Goal: Task Accomplishment & Management: Use online tool/utility

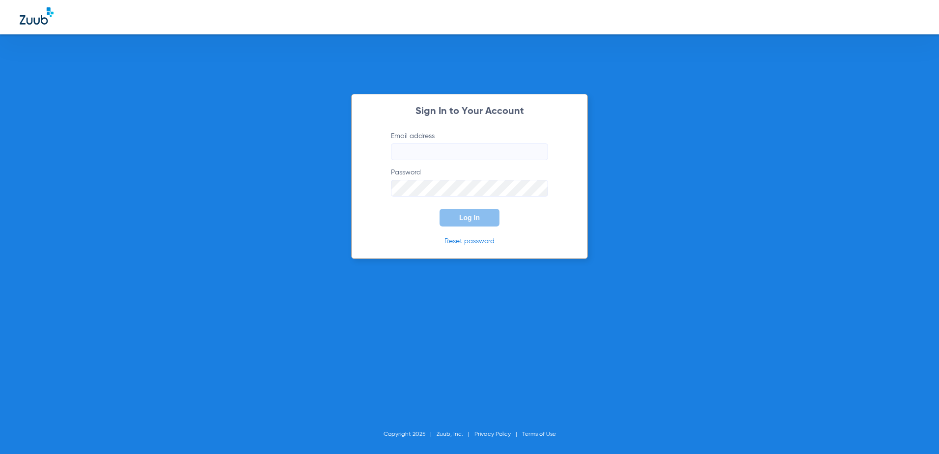
type input "[EMAIL_ADDRESS][DOMAIN_NAME]"
click at [432, 170] on label "Password" at bounding box center [469, 182] width 157 height 29
click at [453, 221] on button "Log In" at bounding box center [470, 218] width 60 height 18
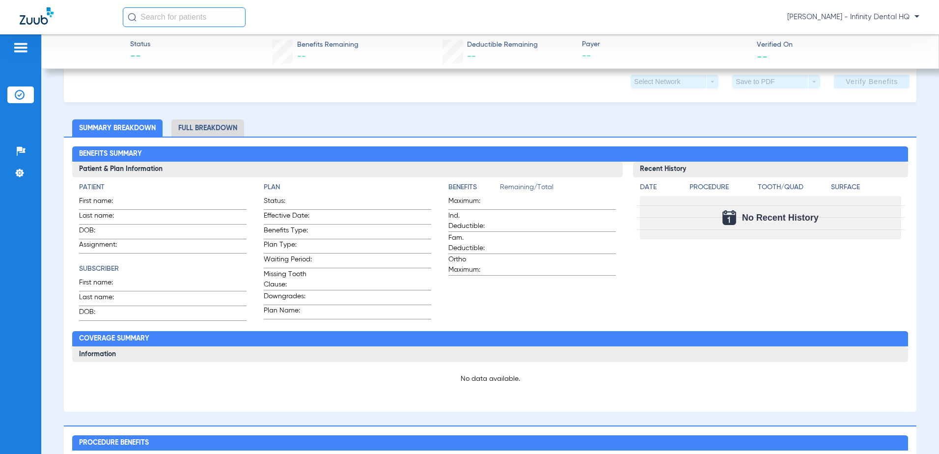
click at [187, 129] on li "Full Breakdown" at bounding box center [207, 127] width 73 height 17
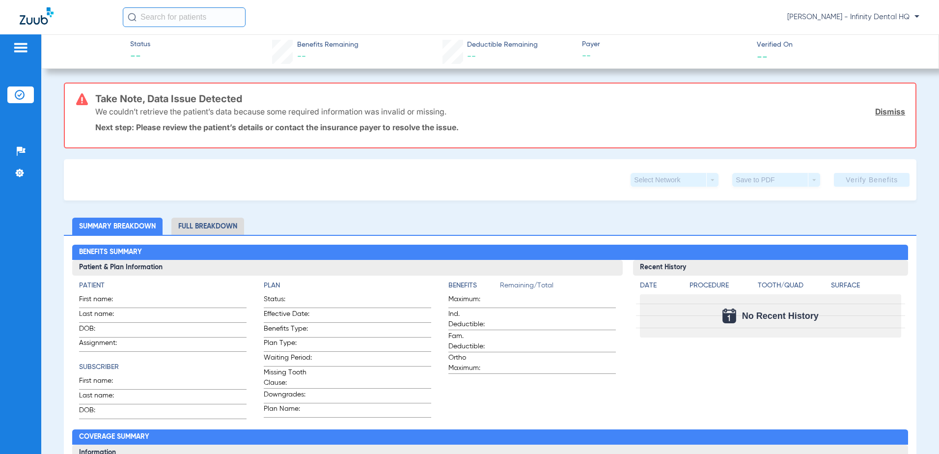
click at [148, 177] on div "Select Network arrow_drop_down Save to PDF arrow_drop_down Verify Benefits" at bounding box center [490, 179] width 853 height 41
click at [7, 96] on div "Patients Insurance Verification Setup Help Center Settings" at bounding box center [20, 261] width 41 height 454
click at [14, 95] on li "Insurance Verification" at bounding box center [20, 94] width 27 height 17
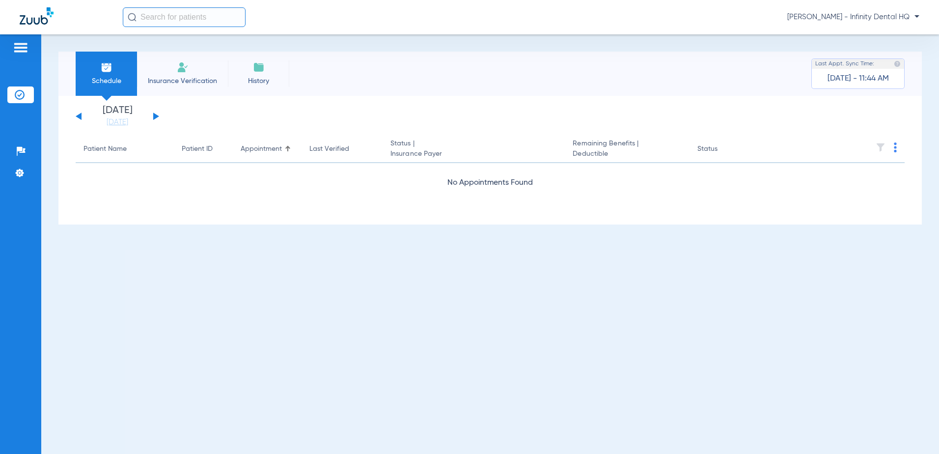
click at [197, 78] on span "Insurance Verification" at bounding box center [182, 81] width 76 height 10
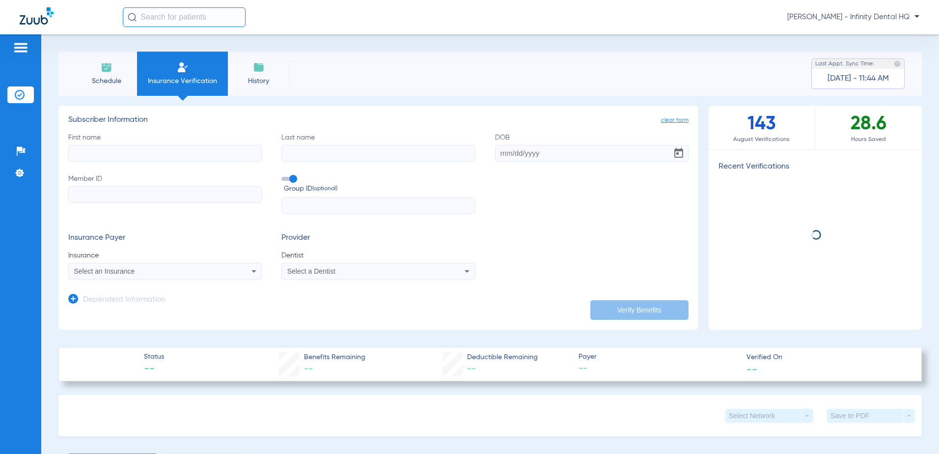
click at [113, 153] on input "First name" at bounding box center [165, 153] width 194 height 17
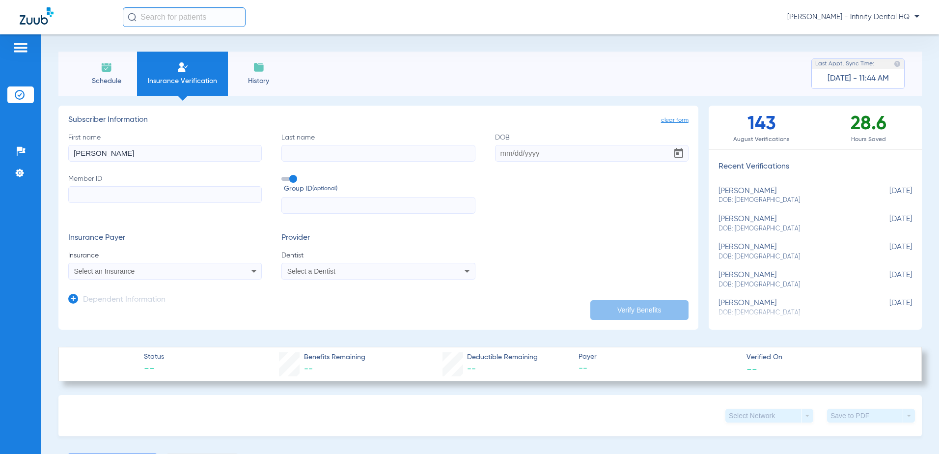
type input "[PERSON_NAME]"
type input "Simanca"
click at [525, 151] on input "DOB" at bounding box center [592, 153] width 194 height 17
type input "[DATE]"
click at [134, 195] on input "Member ID" at bounding box center [165, 194] width 194 height 17
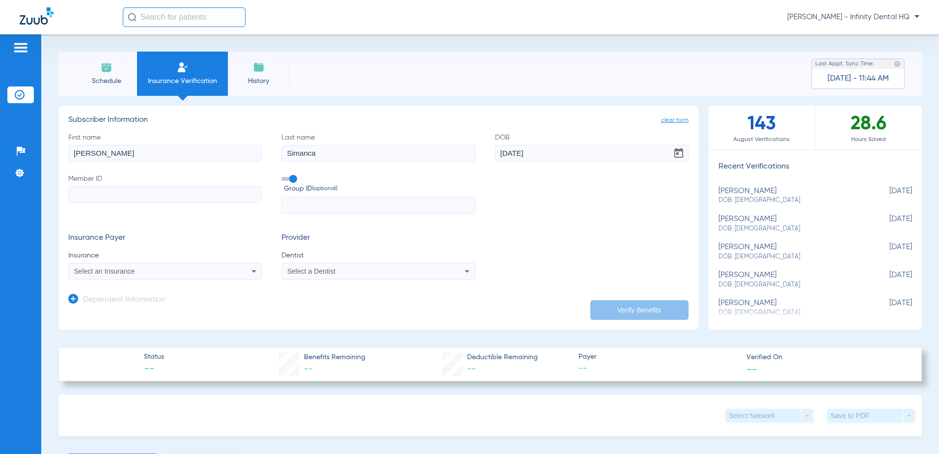
paste input "U86545727"
type input "U86545727"
click at [125, 276] on div "Select an Insurance" at bounding box center [165, 271] width 193 height 12
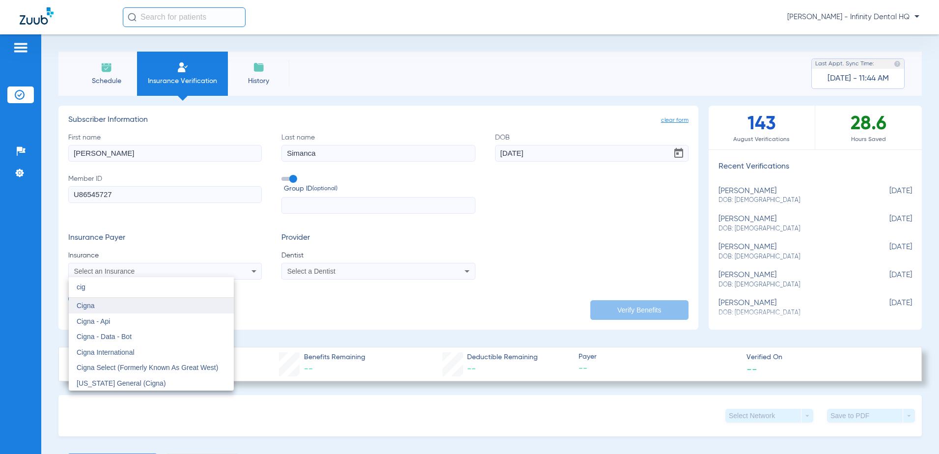
type input "cig"
click at [111, 304] on mat-option "Cigna" at bounding box center [151, 306] width 165 height 16
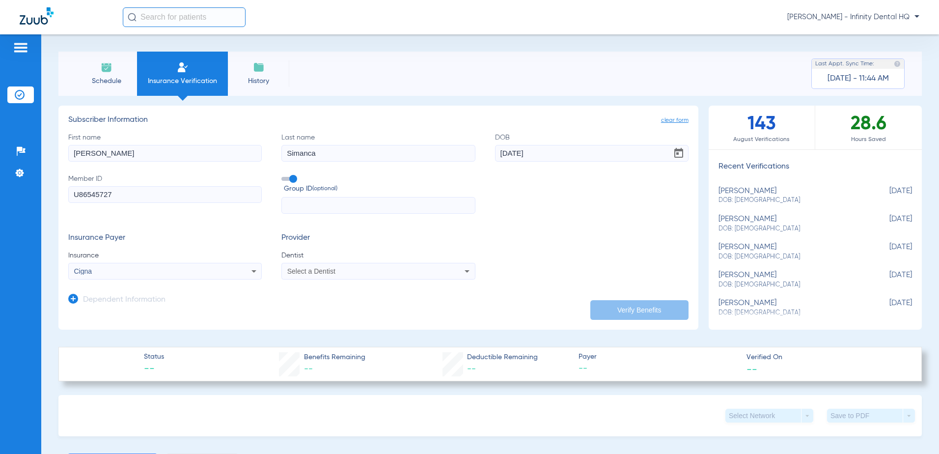
click at [338, 275] on div "Select a Dentist" at bounding box center [360, 271] width 146 height 7
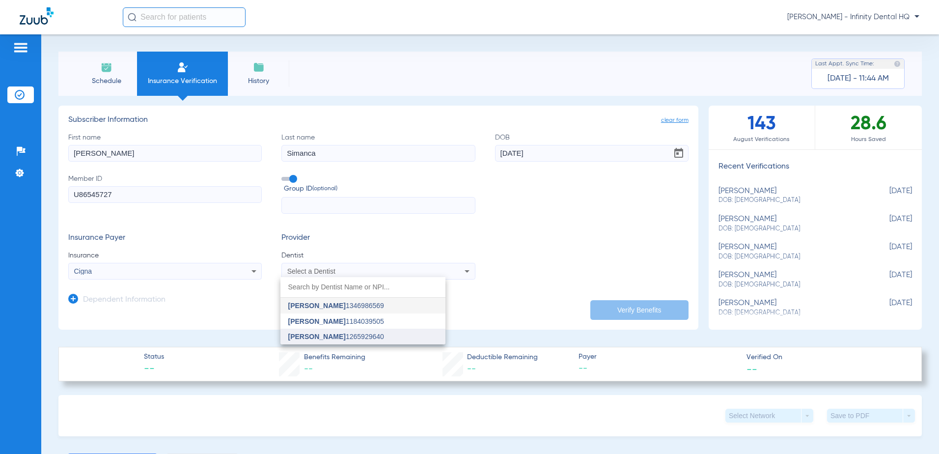
click at [309, 337] on span "[PERSON_NAME]" at bounding box center [316, 337] width 57 height 8
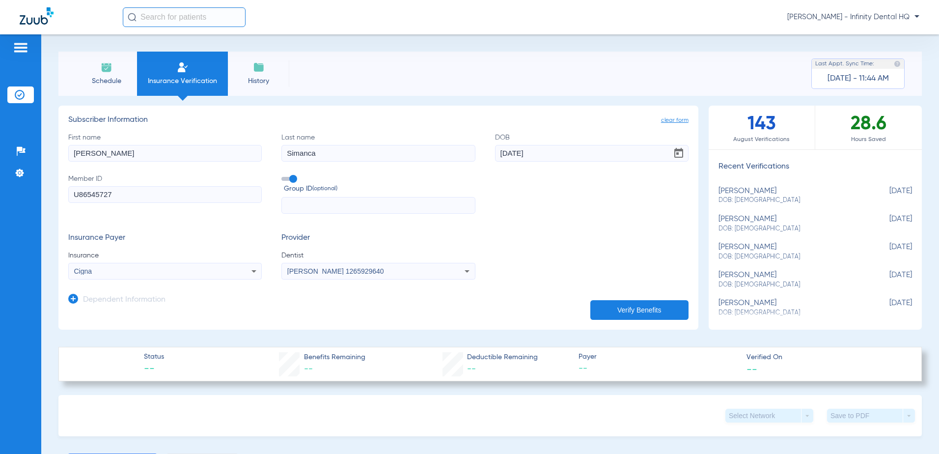
click at [650, 302] on button "Verify Benefits" at bounding box center [639, 310] width 98 height 20
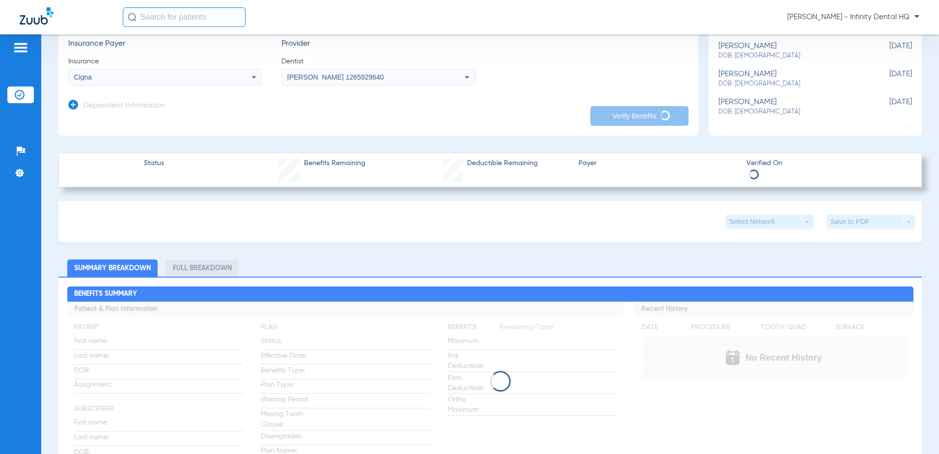
scroll to position [246, 0]
